Goal: Check status

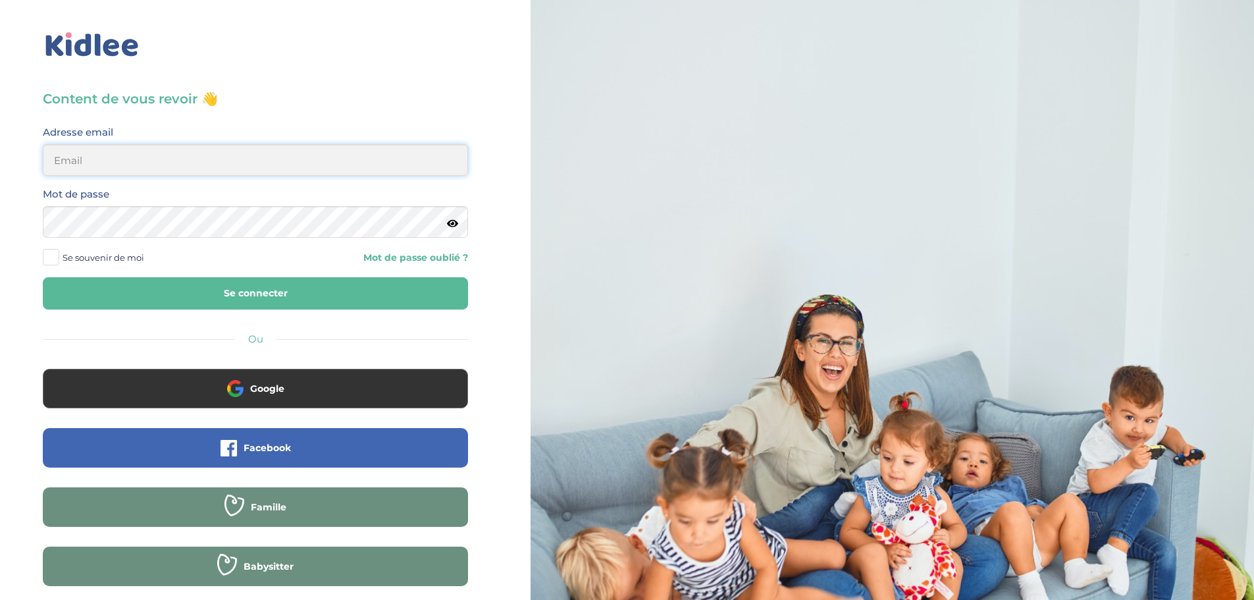
click at [269, 167] on input "email" at bounding box center [255, 160] width 425 height 32
type input "alexbaria@yahoo.com"
click at [236, 294] on button "Se connecter" at bounding box center [255, 293] width 425 height 32
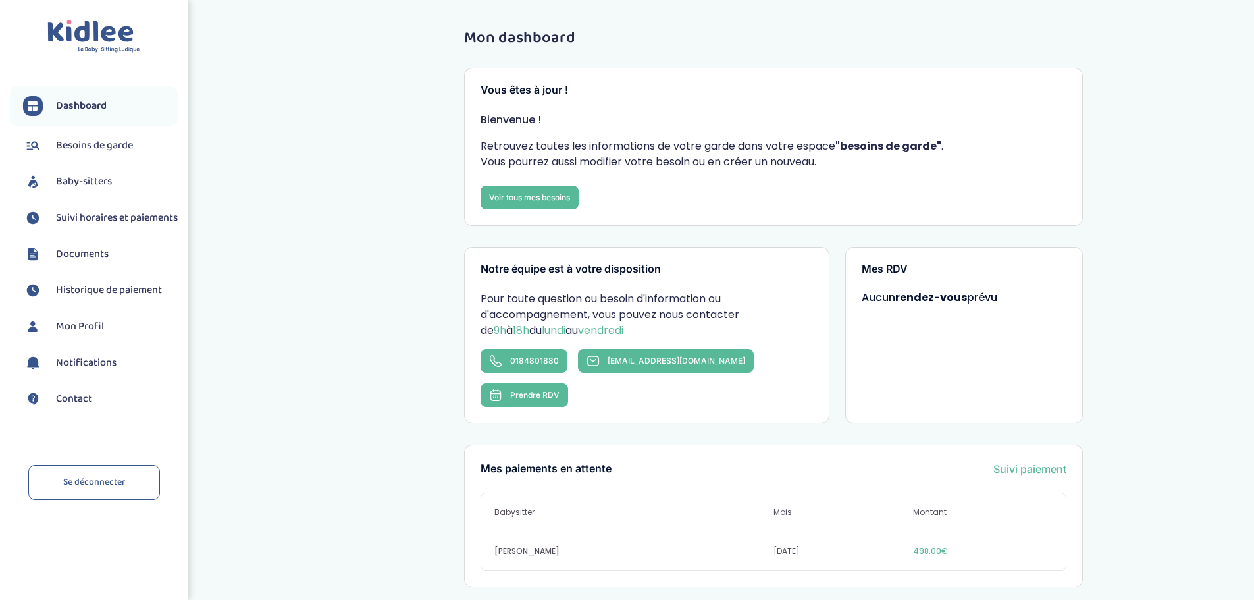
click at [91, 226] on span "Suivi horaires et paiements" at bounding box center [117, 218] width 122 height 16
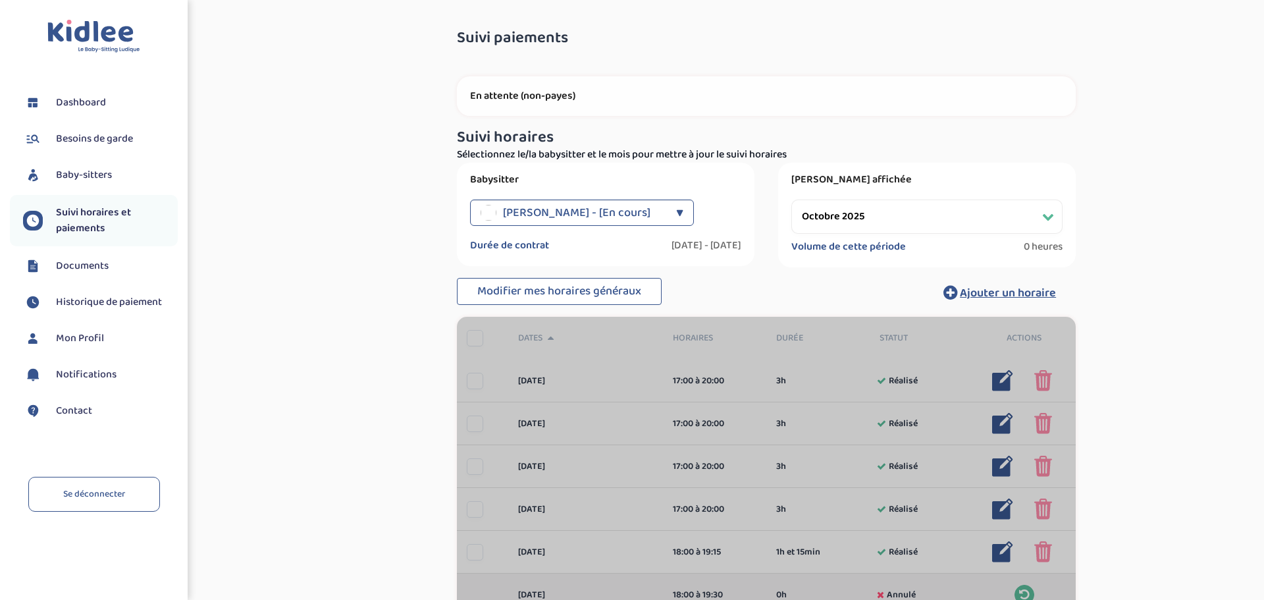
select select "octobre 2025"
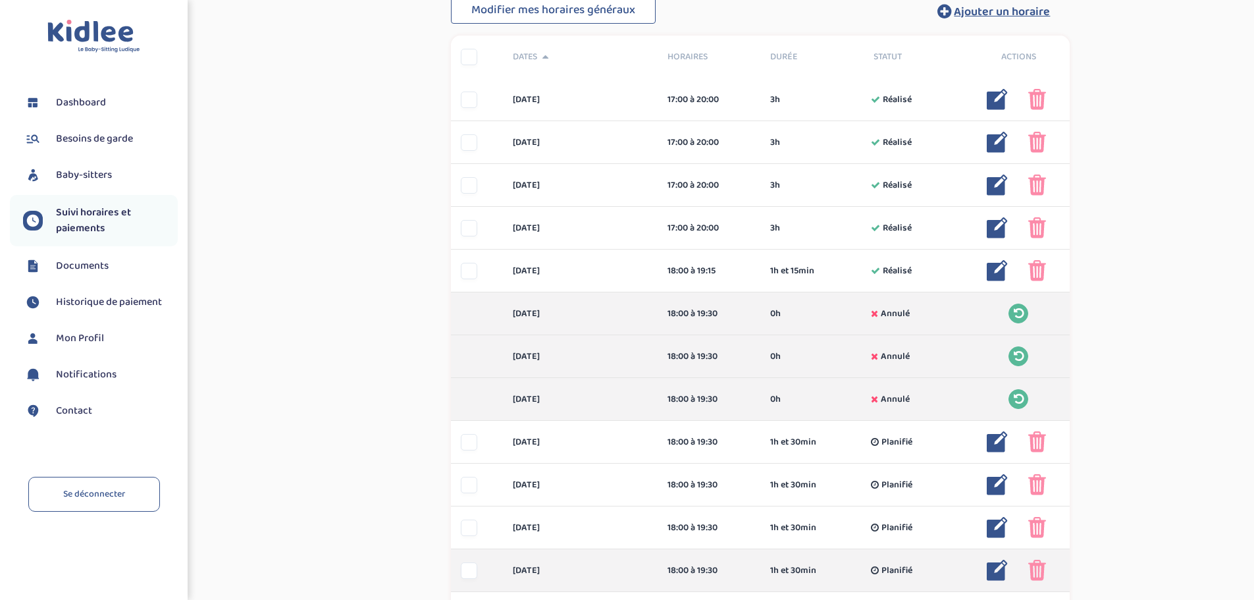
scroll to position [280, 0]
